Goal: Information Seeking & Learning: Learn about a topic

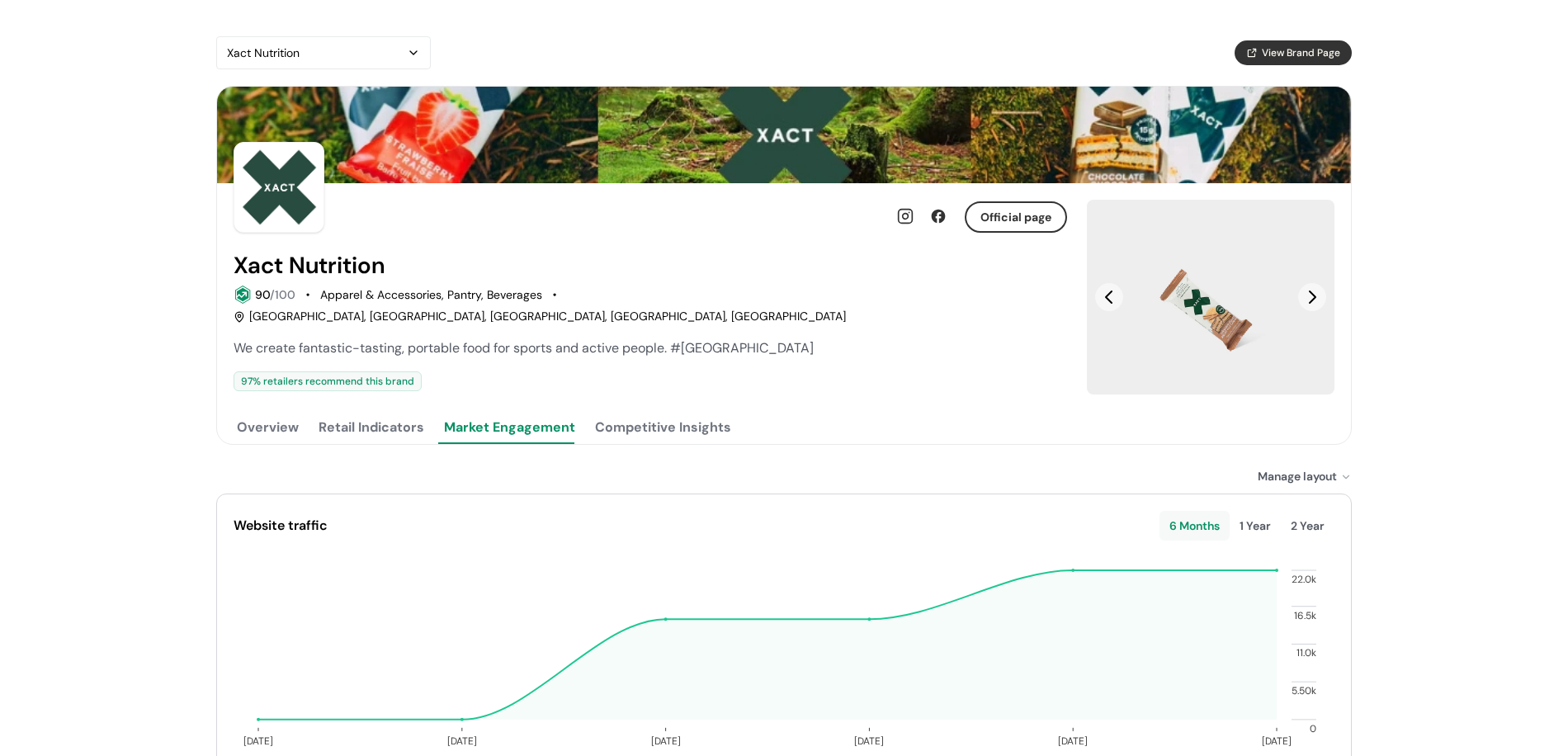
click at [647, 411] on button "Competitive Insights" at bounding box center [663, 427] width 143 height 33
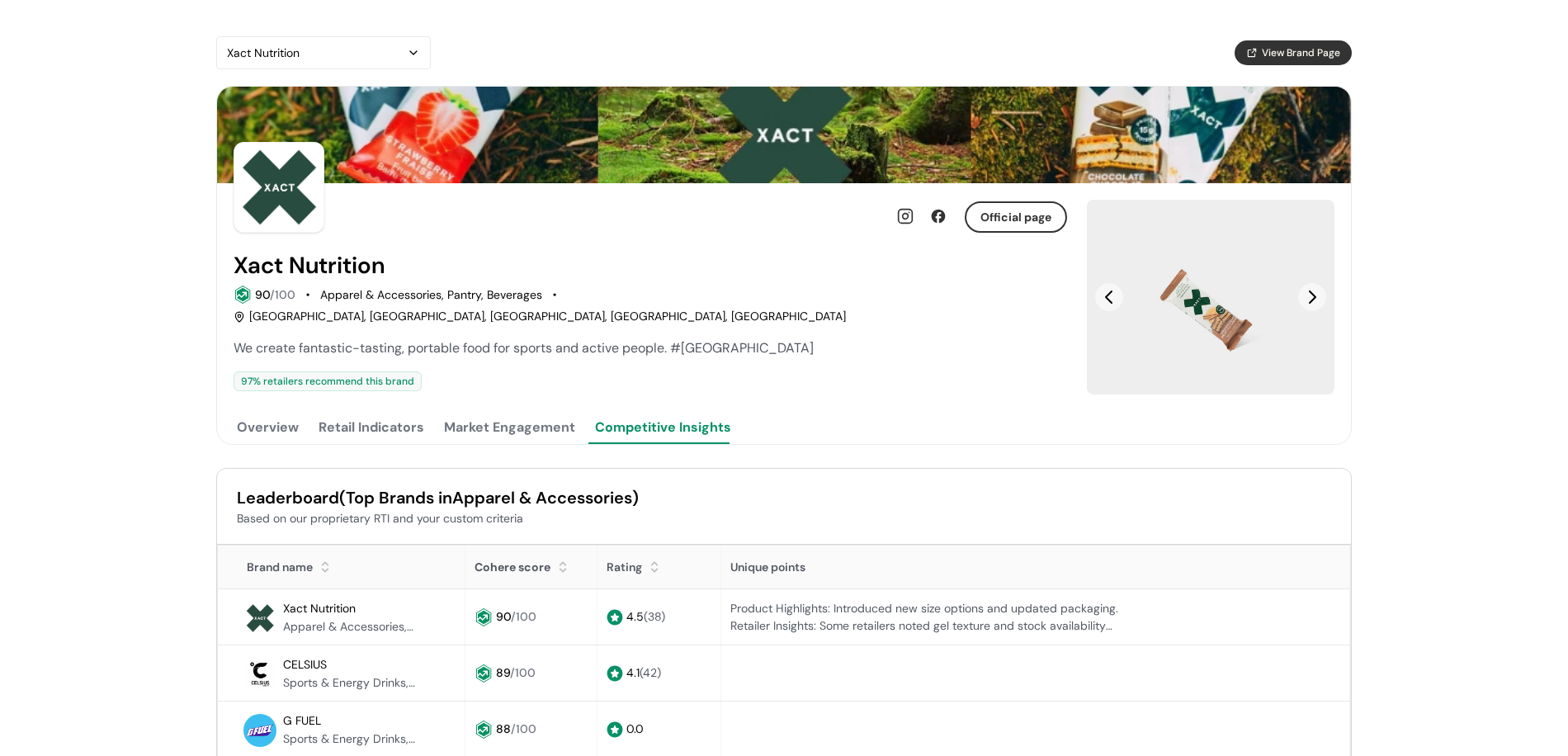
click at [403, 385] on div "Official page Xact Nutrition 90 /100 Apparel & Accessories, Pantry, Beverages M…" at bounding box center [650, 313] width 833 height 260
click at [335, 385] on div "Official page Xact Nutrition 90 /100 Apparel & Accessories, Pantry, Beverages M…" at bounding box center [650, 313] width 833 height 260
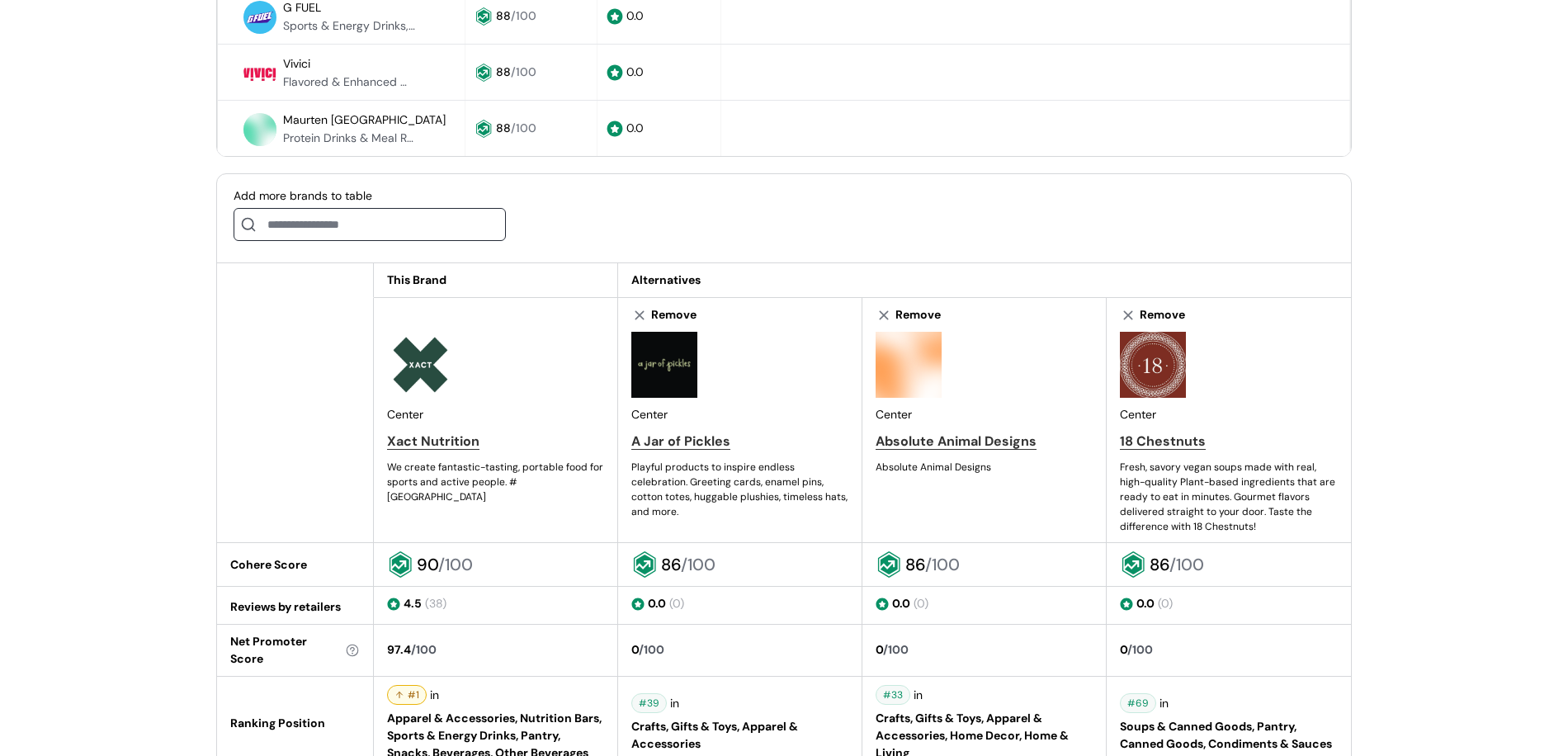
scroll to position [713, 0]
click at [440, 426] on div "Center Xact Nutrition We create fantastic-tasting, portable food for sports and…" at bounding box center [495, 417] width 217 height 172
click at [442, 432] on div "Xact Nutrition" at bounding box center [433, 441] width 93 height 20
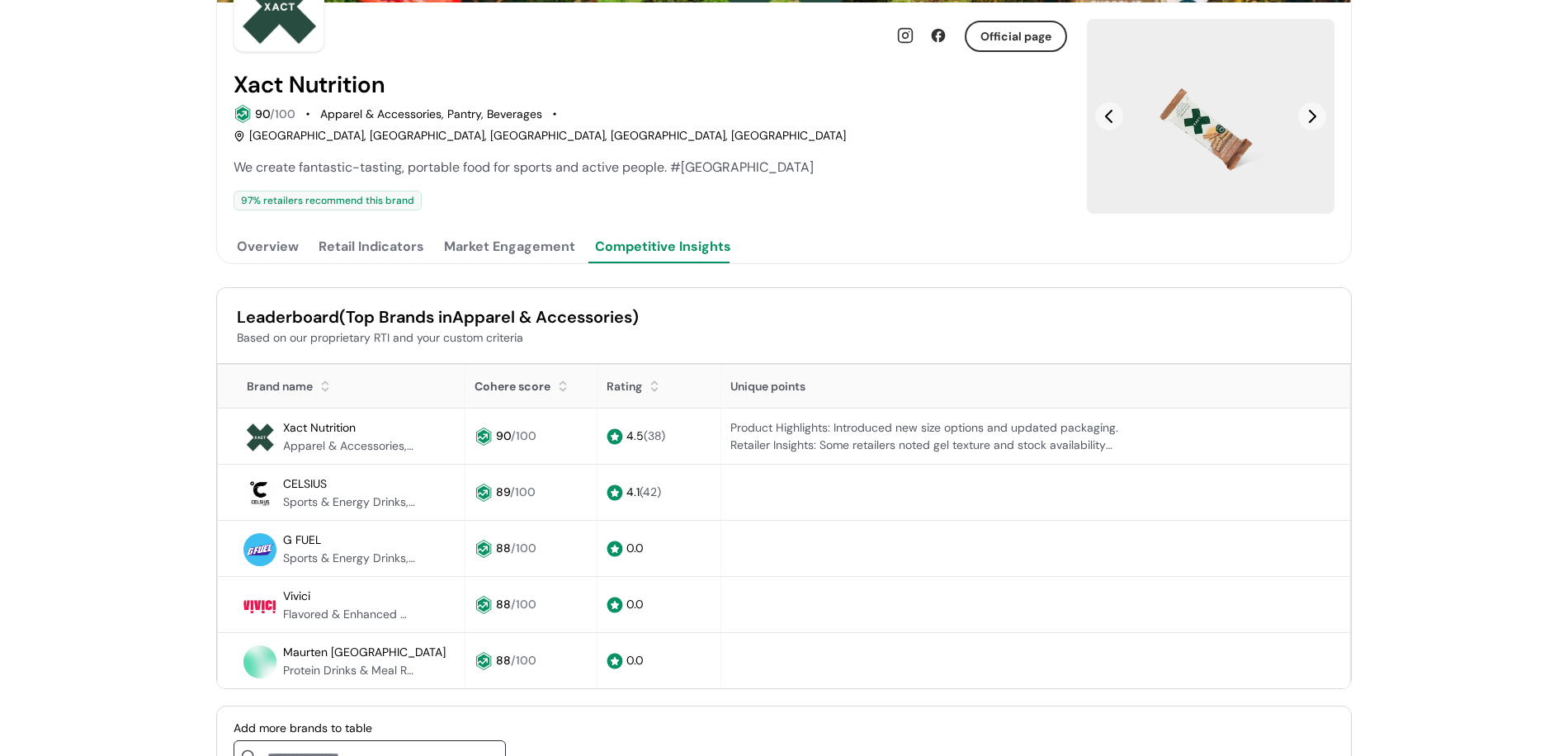
scroll to position [0, 0]
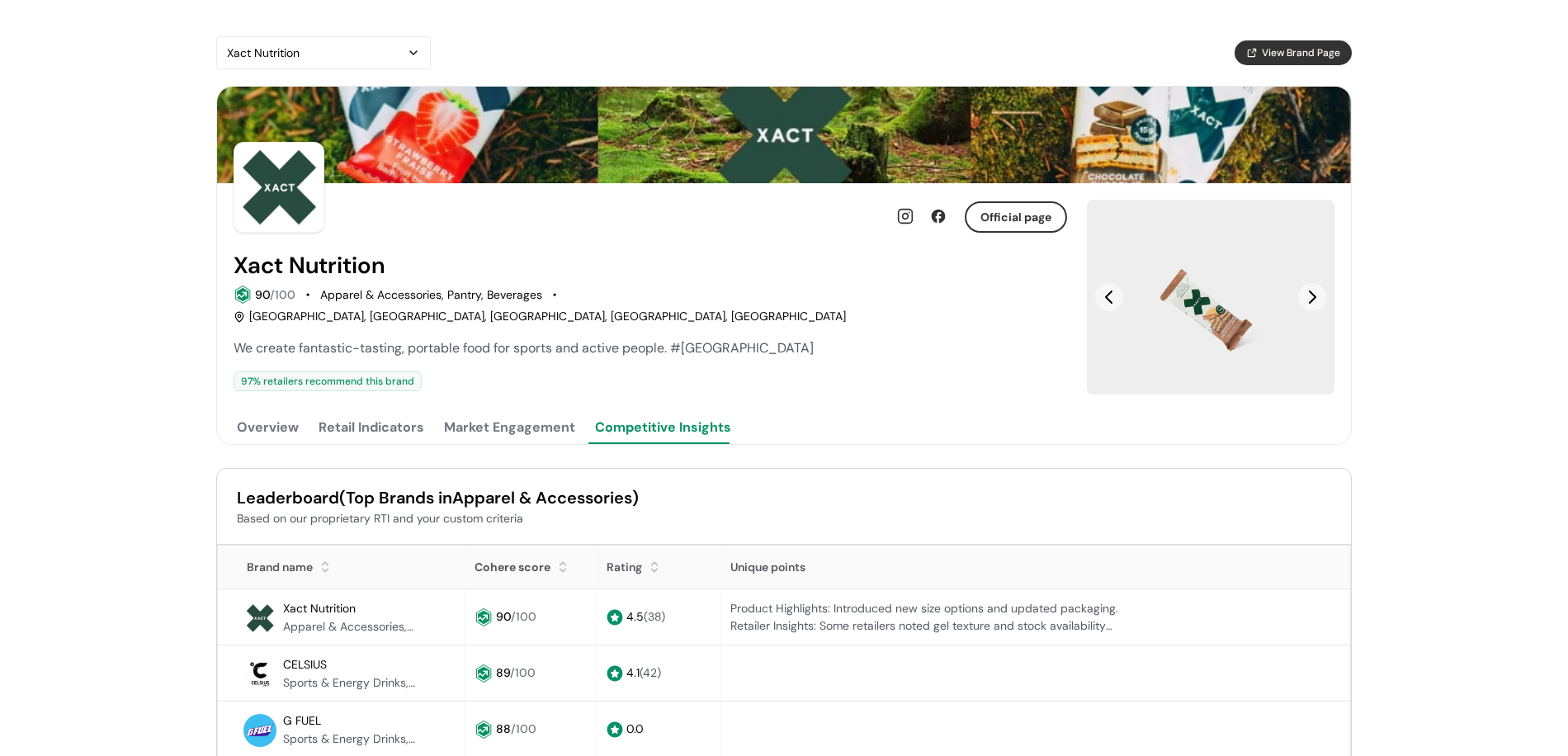
click at [1318, 292] on button "Next Slide" at bounding box center [1313, 297] width 28 height 28
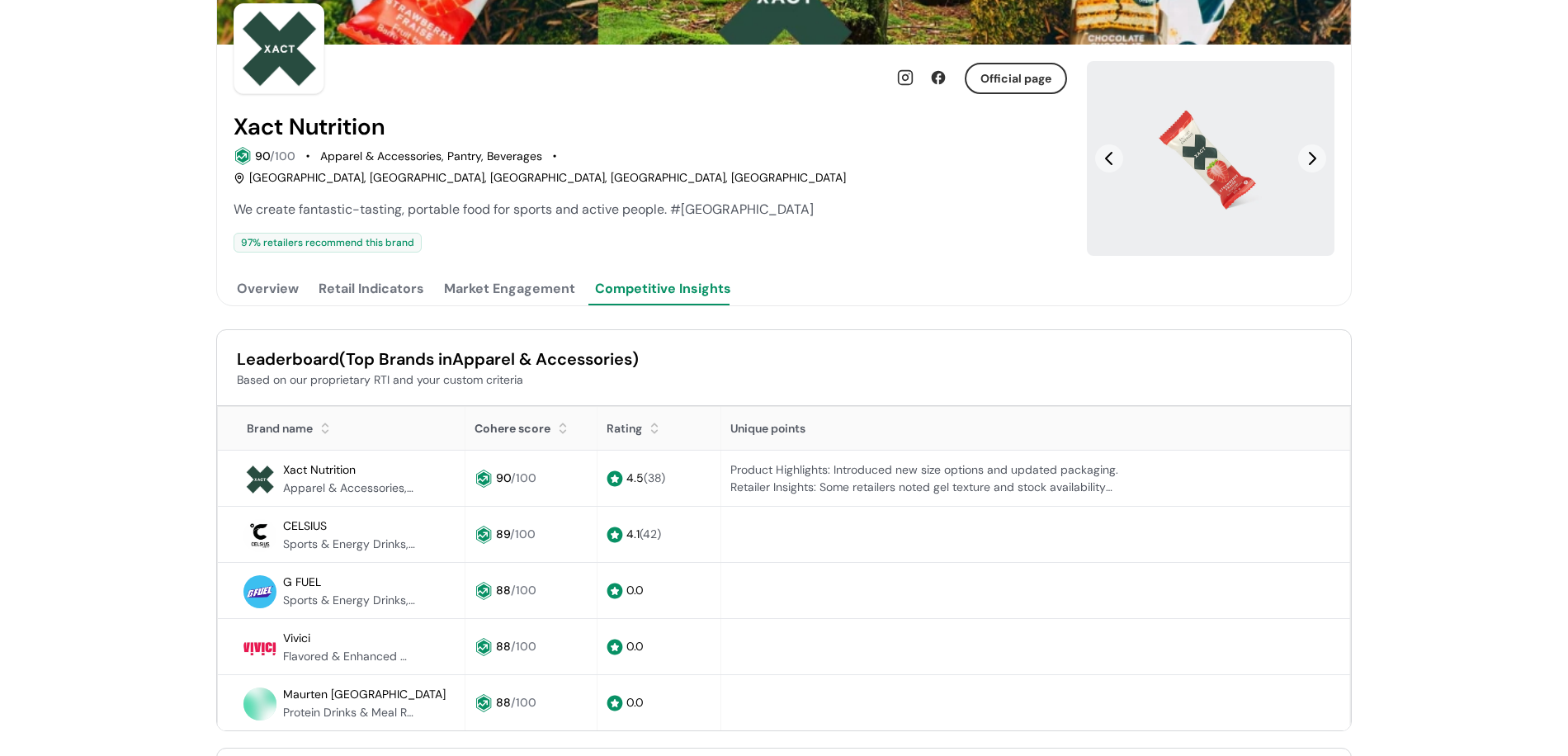
scroll to position [155, 0]
